Goal: Information Seeking & Learning: Learn about a topic

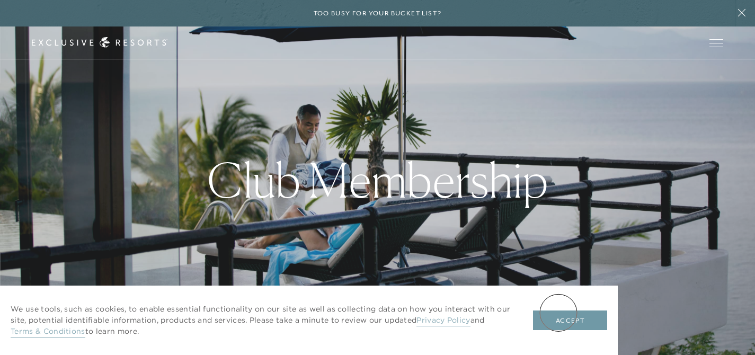
click at [559, 313] on button "Accept" at bounding box center [570, 321] width 74 height 20
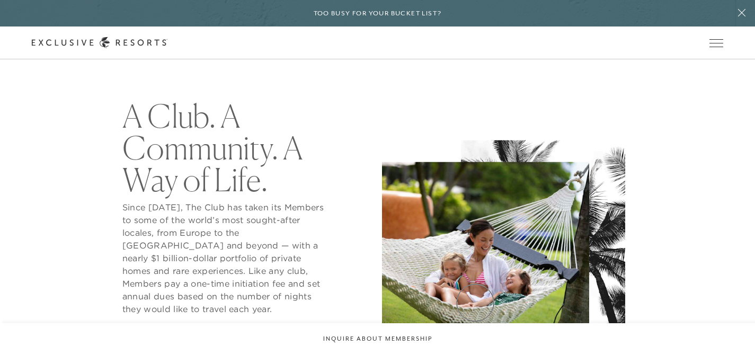
scroll to position [359, 0]
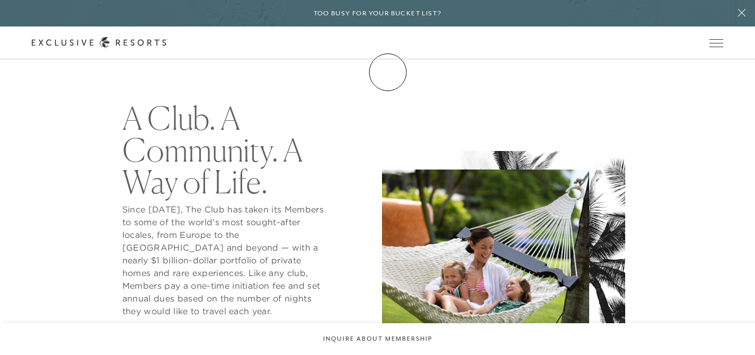
click at [0, 0] on link "Membership" at bounding box center [0, 0] width 0 height 0
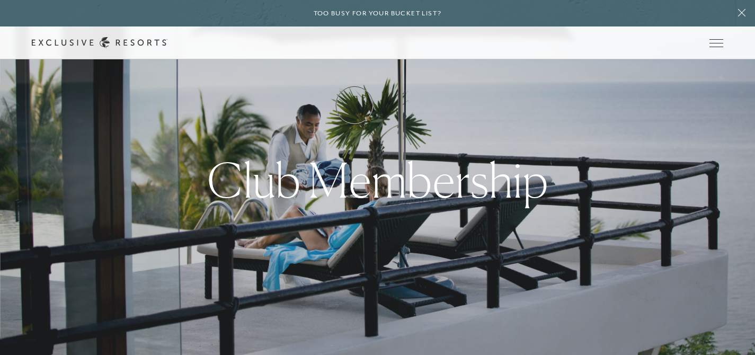
click at [0, 0] on link "How it works" at bounding box center [0, 0] width 0 height 0
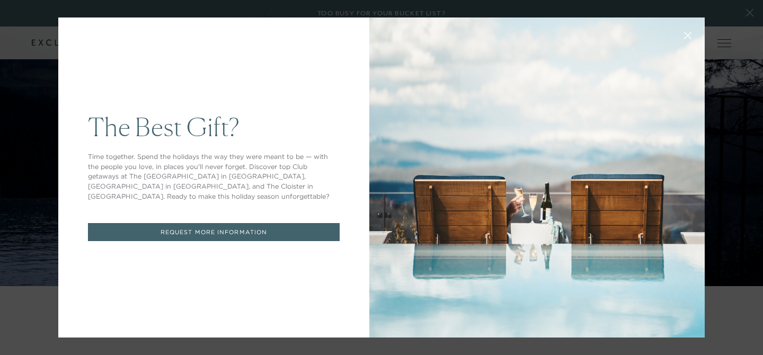
click at [687, 34] on icon at bounding box center [688, 36] width 8 height 8
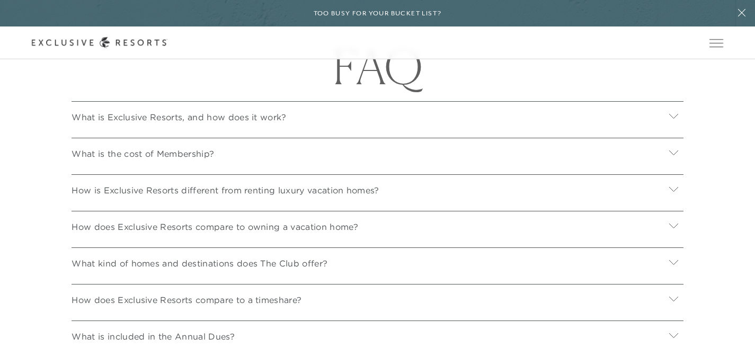
scroll to position [3503, 0]
click at [645, 165] on div "What is the cost of Membership?" at bounding box center [377, 151] width 611 height 29
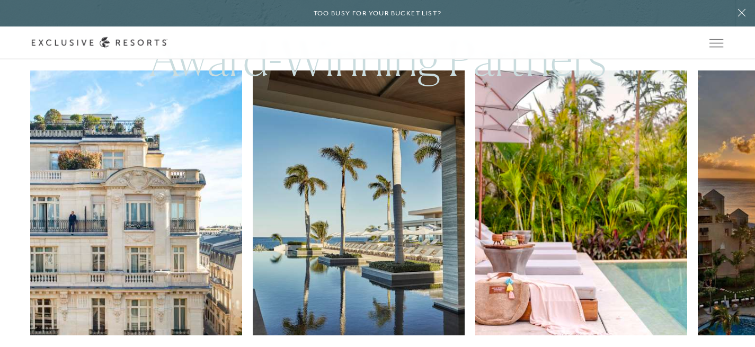
scroll to position [2998, 0]
